Goal: Check status: Check status

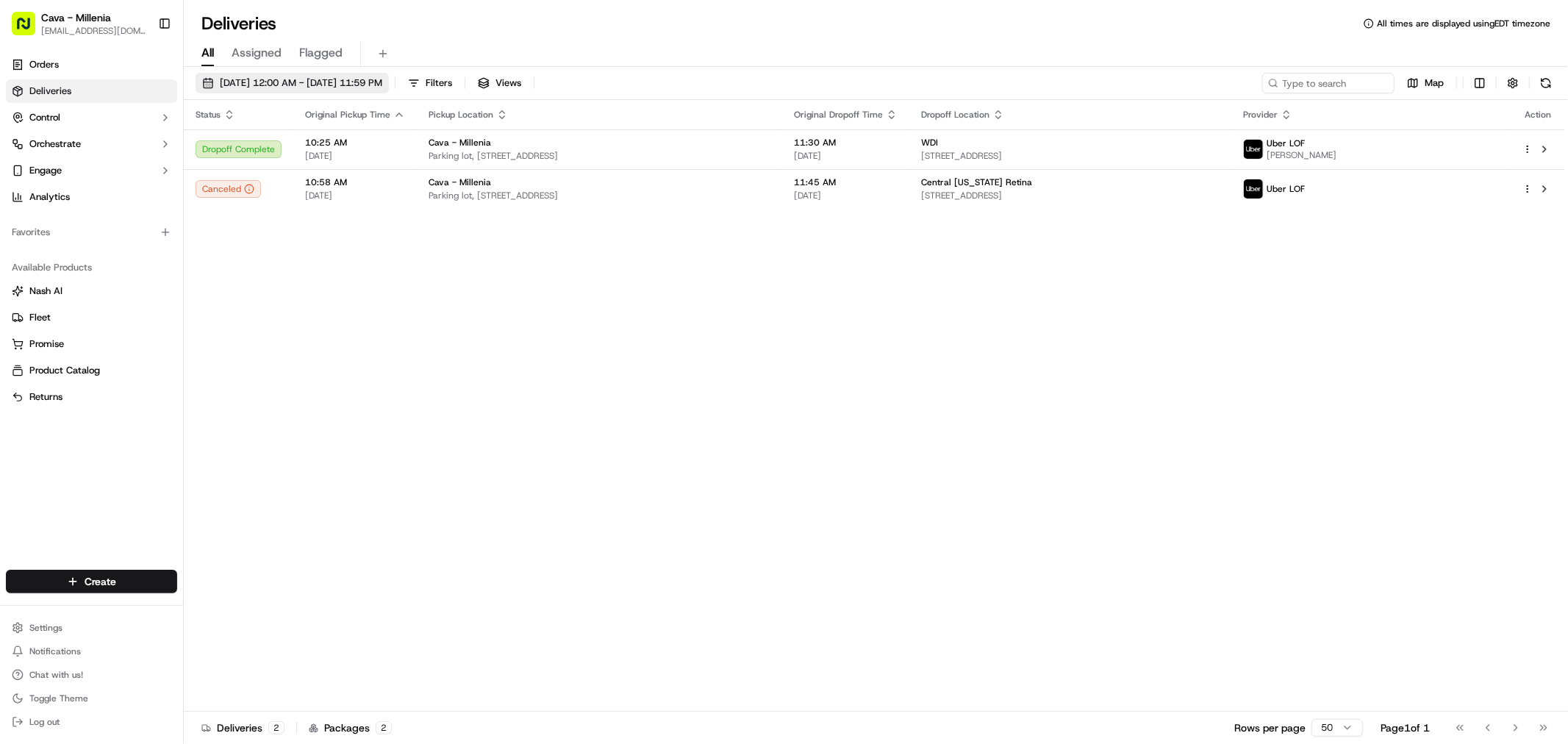
click at [314, 86] on span "[DATE] 12:00 AM - [DATE] 11:59 PM" at bounding box center [301, 83] width 162 height 13
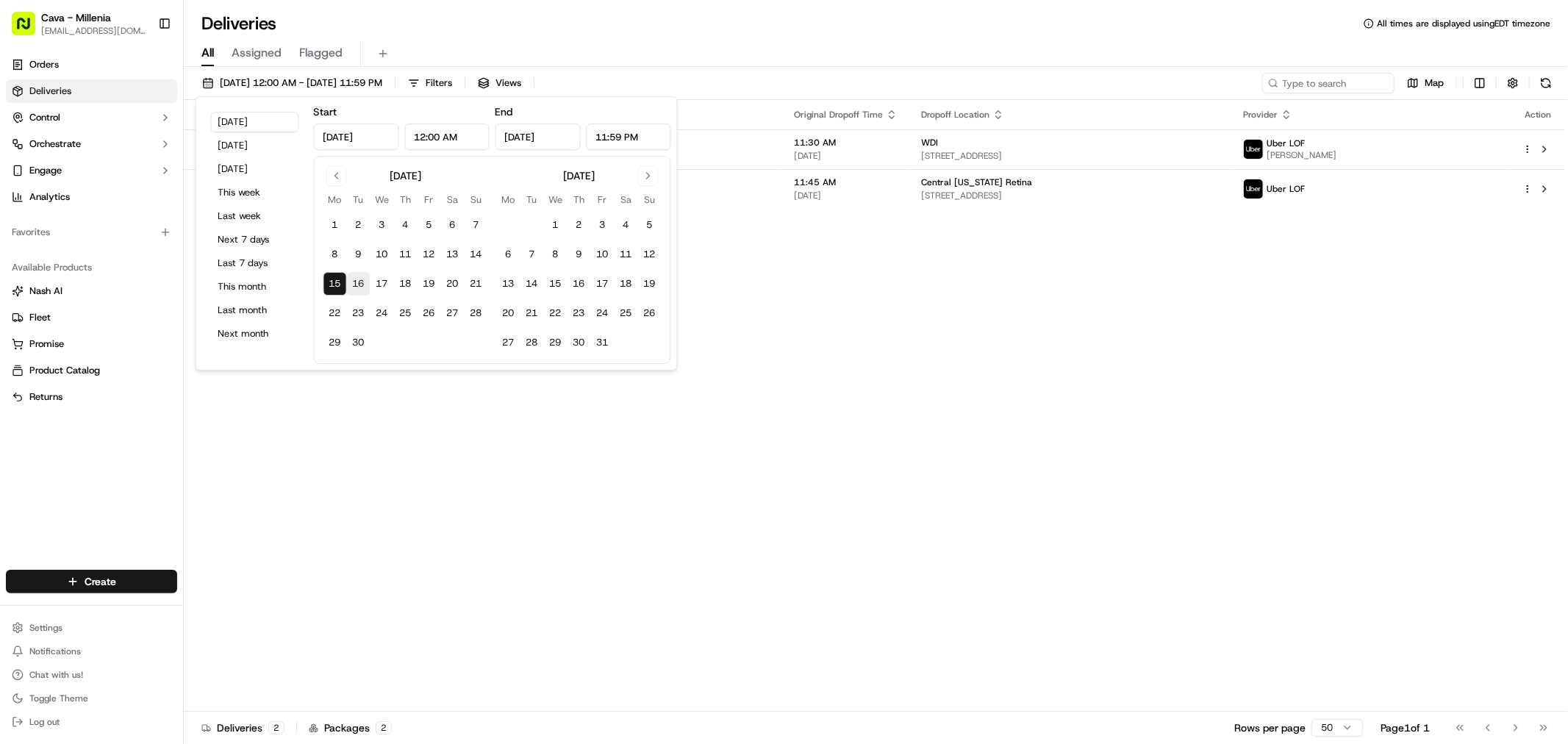
click at [364, 278] on button "16" at bounding box center [359, 283] width 23 height 23
type input "[DATE]"
click at [364, 278] on button "16" at bounding box center [359, 283] width 23 height 23
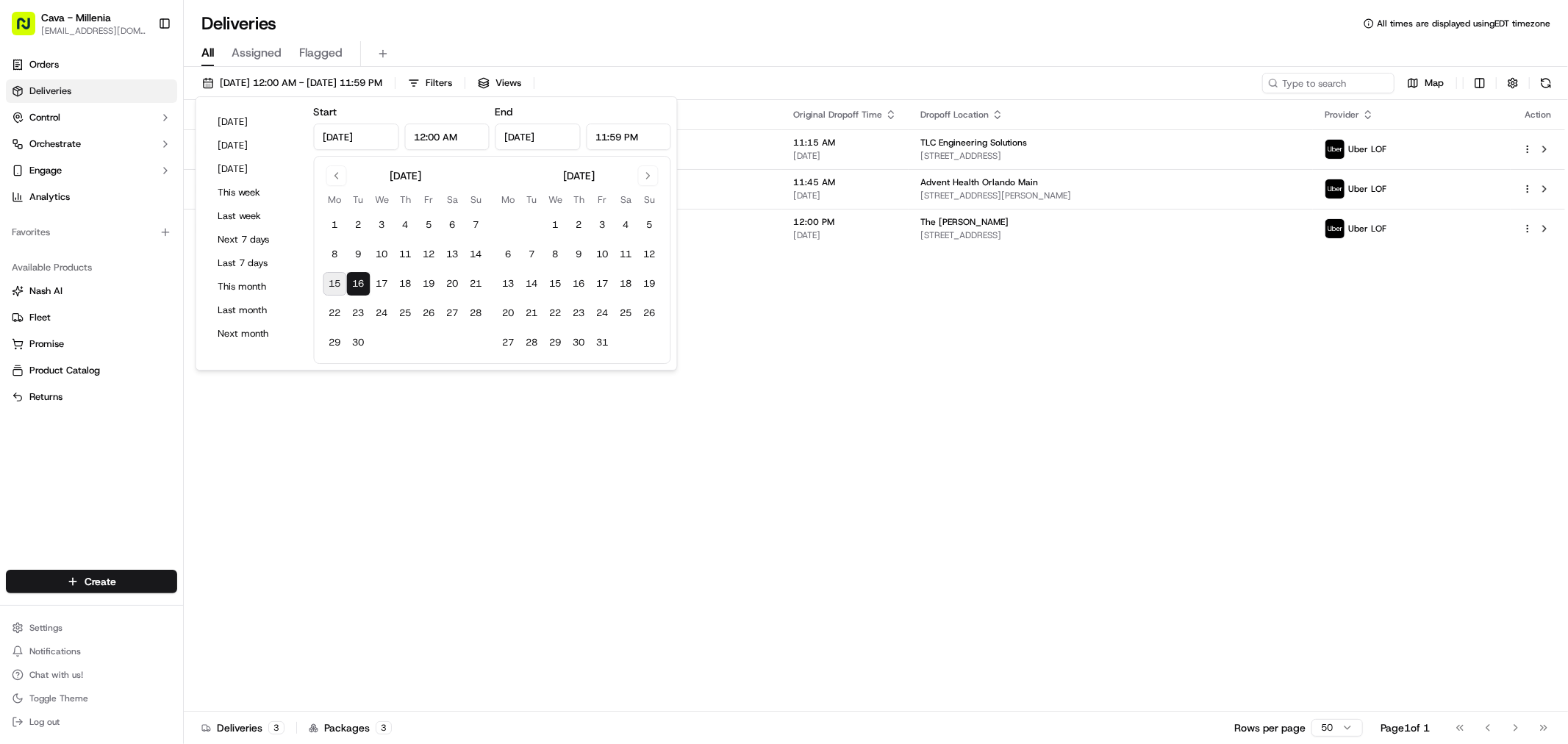
click at [306, 489] on div "Status Original Pickup Time Pickup Location Original Dropoff Time Dropoff Locat…" at bounding box center [874, 406] width 1381 height 611
